Goal: Book appointment/travel/reservation

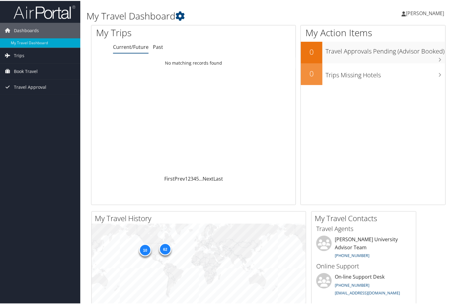
click at [32, 71] on span "Book Travel" at bounding box center [26, 70] width 24 height 15
click at [38, 94] on link "Book/Manage Online Trips" at bounding box center [40, 91] width 80 height 9
click at [41, 93] on link "Book/Manage Online Trips" at bounding box center [40, 91] width 80 height 9
